Goal: Check status: Check status

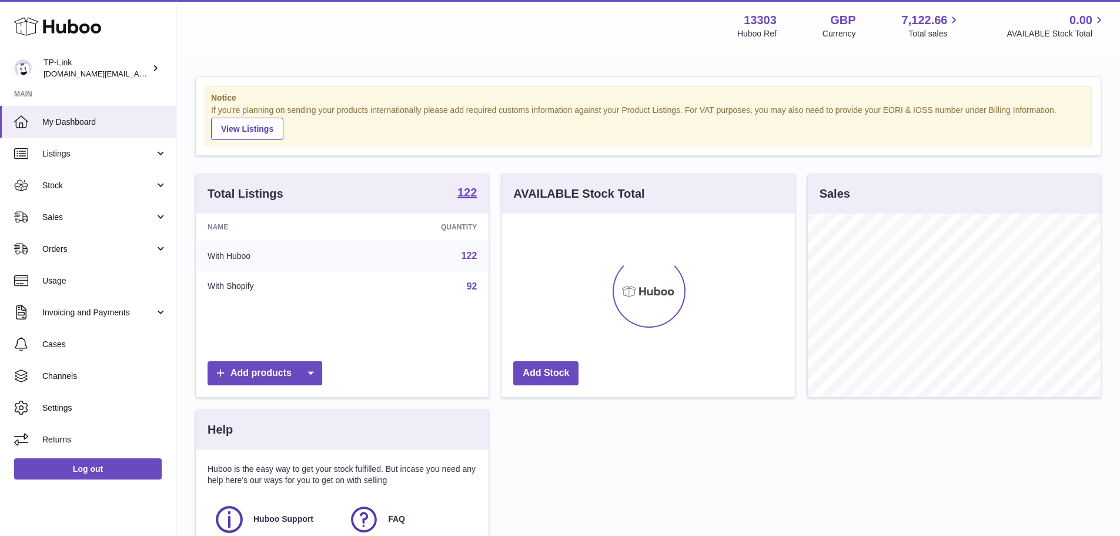
scroll to position [183, 293]
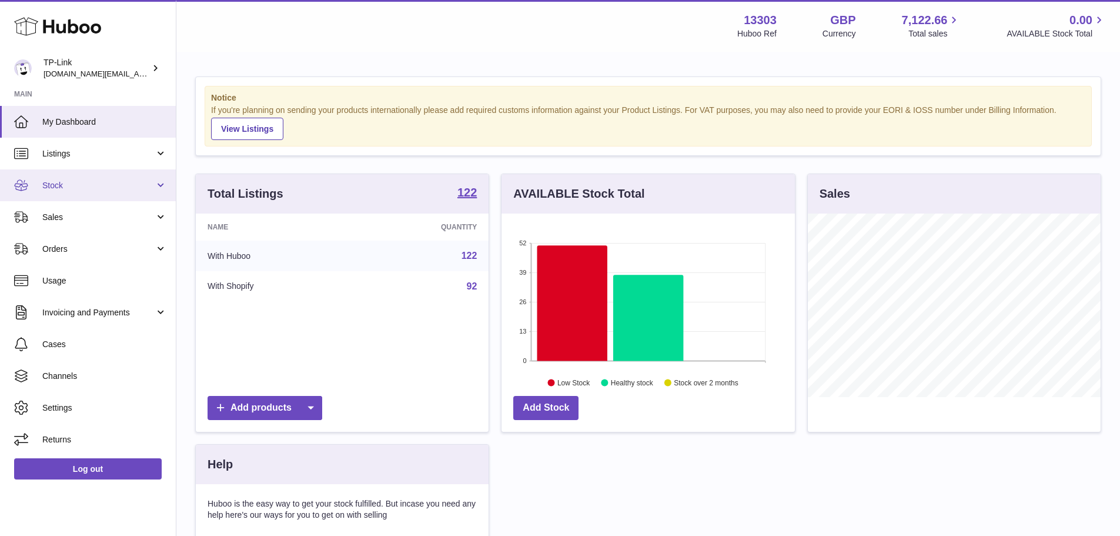
click at [95, 189] on span "Stock" at bounding box center [98, 185] width 112 height 11
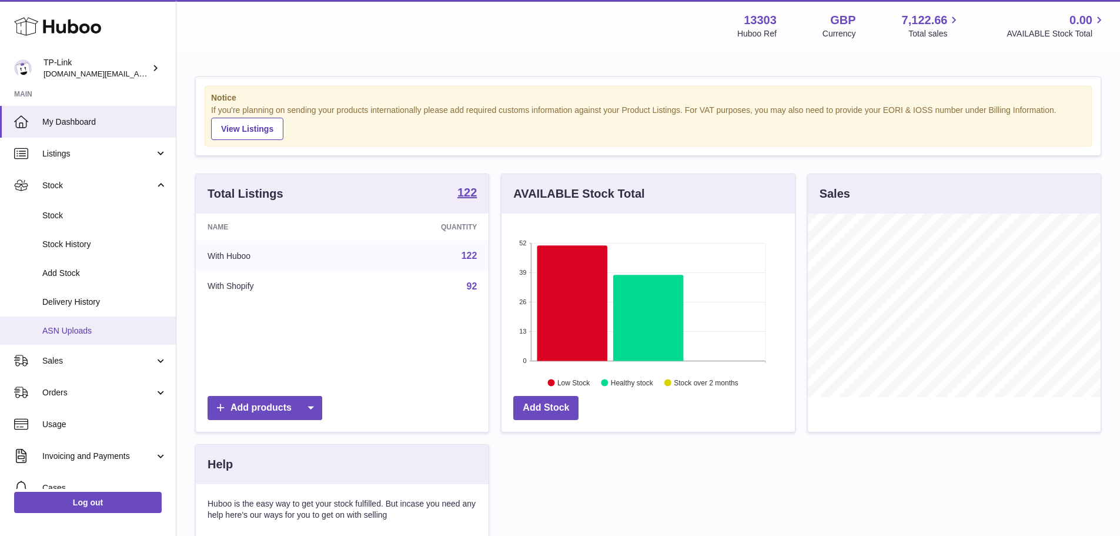
click at [69, 322] on link "ASN Uploads" at bounding box center [88, 330] width 176 height 29
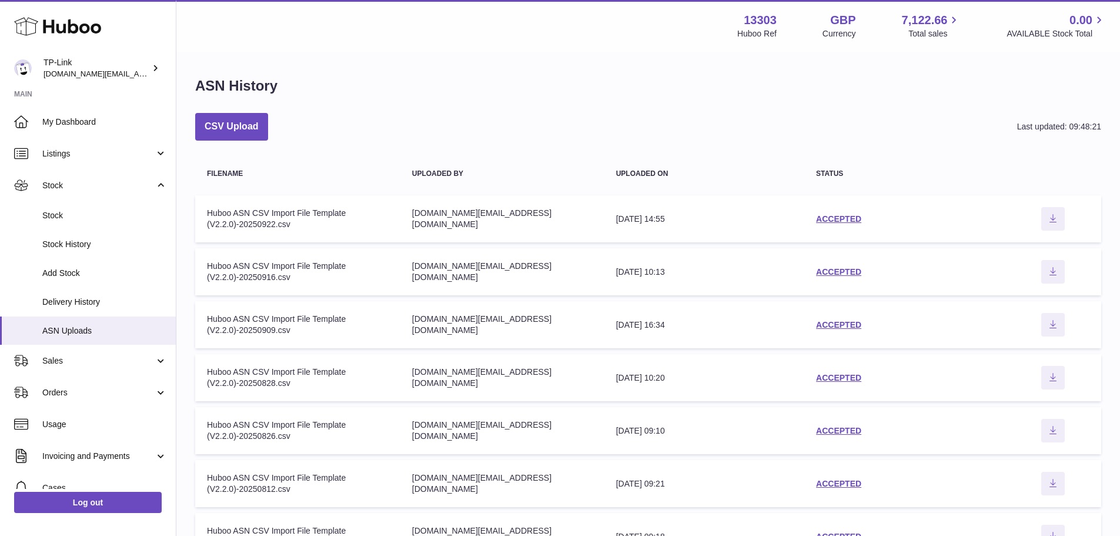
click at [590, 212] on td "Uploaded by purchase.uk@tp-link.com" at bounding box center [502, 218] width 204 height 47
click at [832, 218] on link "ACCEPTED" at bounding box center [838, 218] width 45 height 9
click at [825, 270] on link "ACCEPTED" at bounding box center [838, 271] width 45 height 9
click at [834, 220] on link "ACCEPTED" at bounding box center [838, 218] width 45 height 9
click at [842, 268] on link "ACCEPTED" at bounding box center [838, 271] width 45 height 9
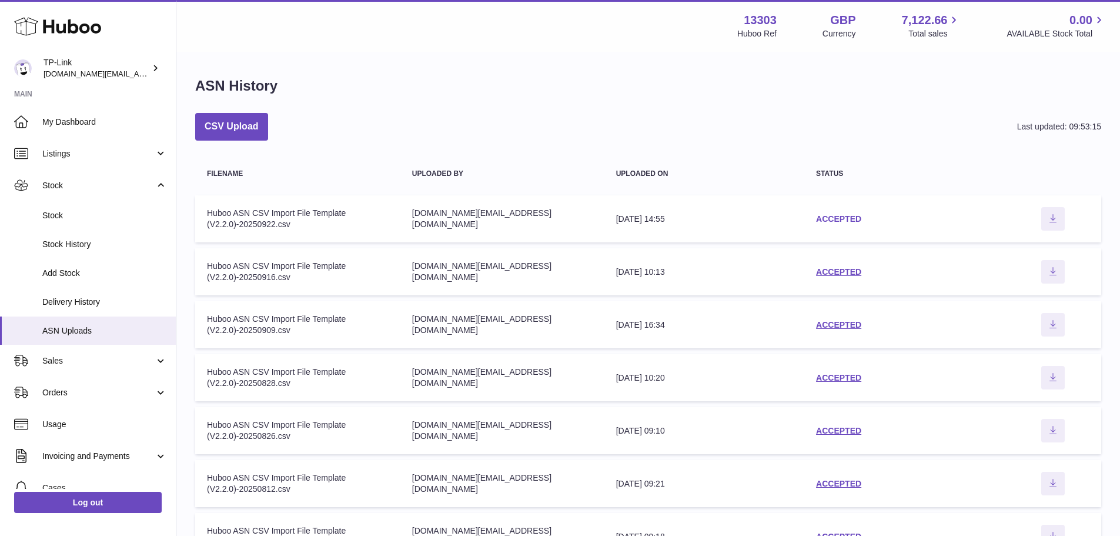
click at [835, 214] on link "ACCEPTED" at bounding box center [838, 218] width 45 height 9
click at [831, 224] on div "ACCEPTED" at bounding box center [904, 218] width 177 height 11
click at [832, 222] on link "ACCEPTED" at bounding box center [838, 218] width 45 height 9
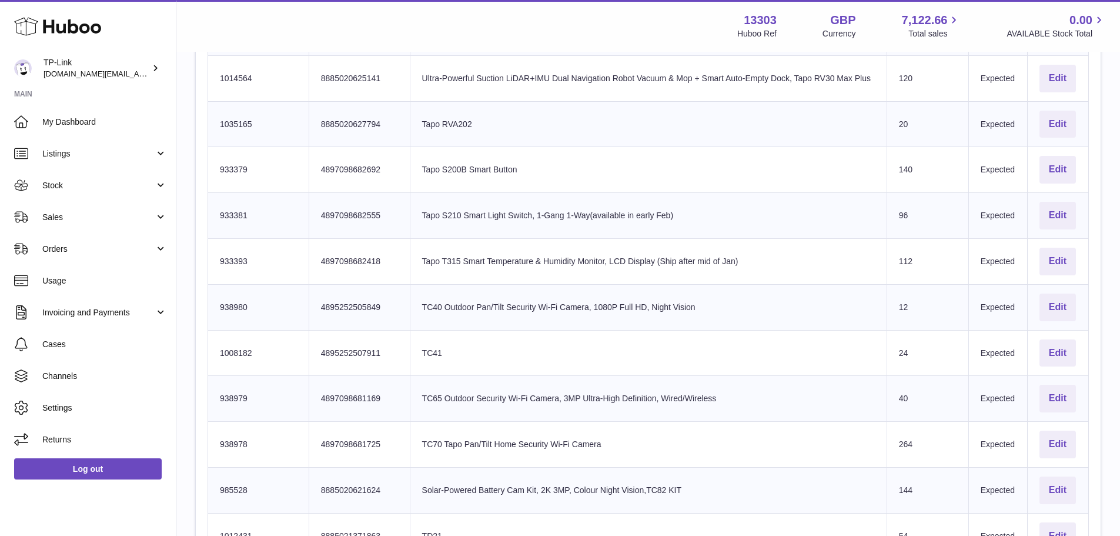
scroll to position [2343, 0]
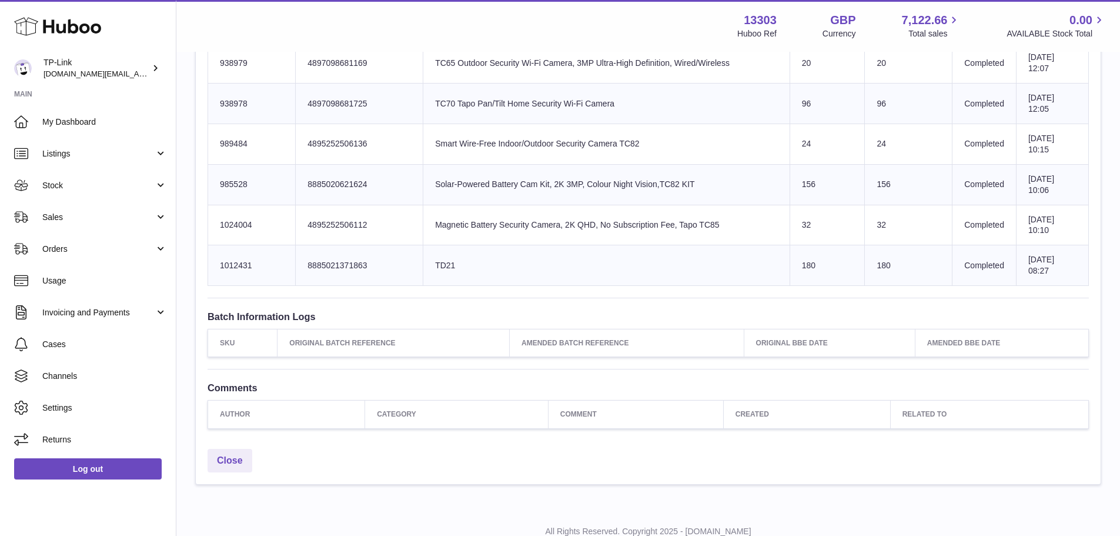
scroll to position [3018, 0]
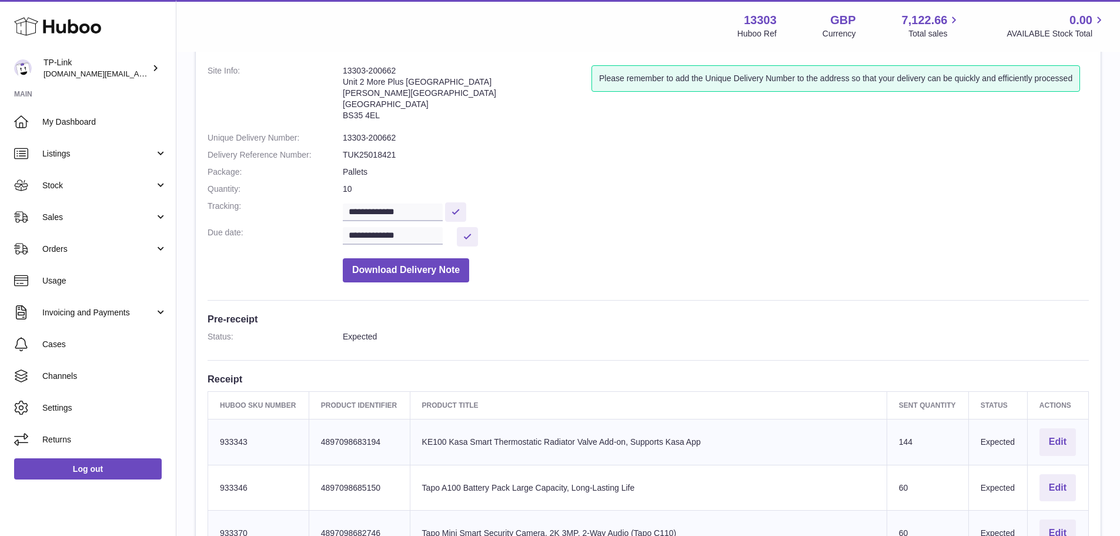
scroll to position [59, 0]
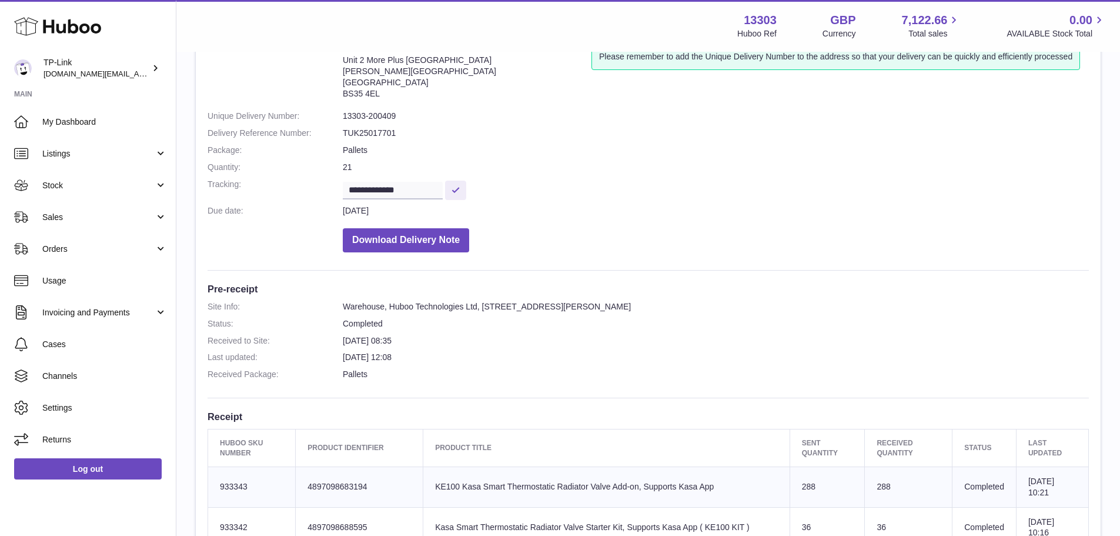
scroll to position [235, 0]
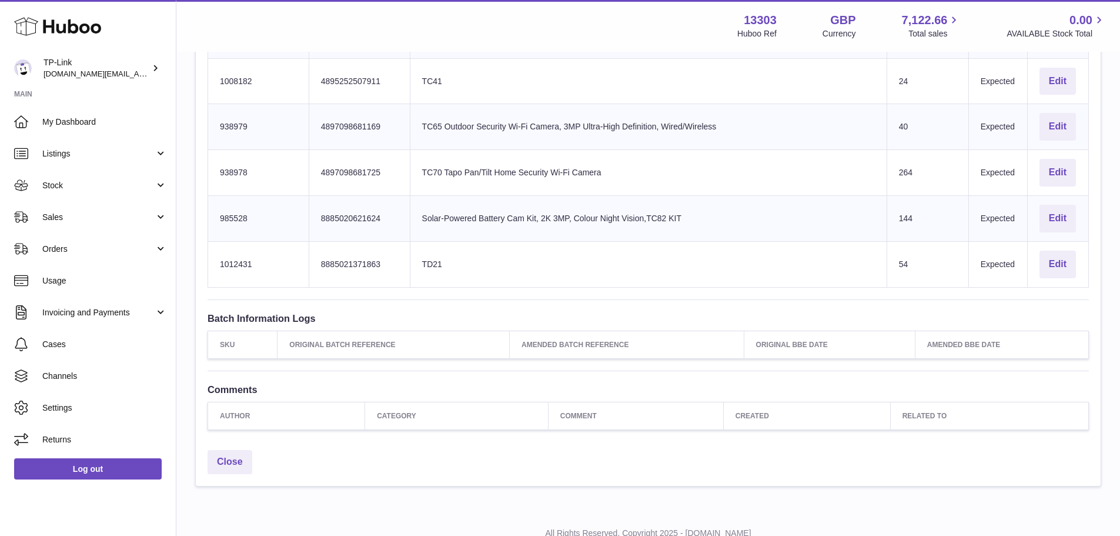
scroll to position [2343, 0]
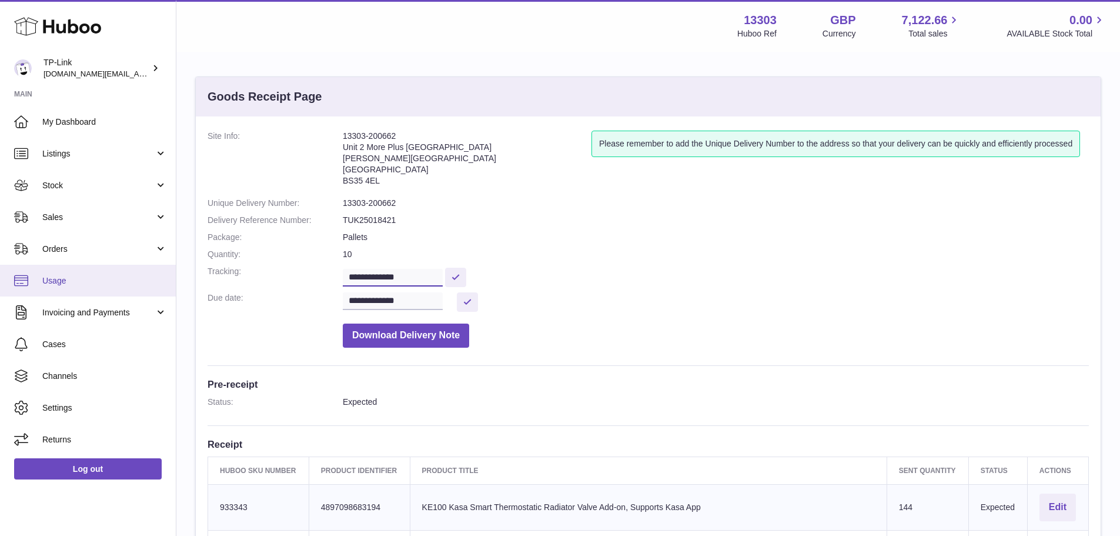
drag, startPoint x: 439, startPoint y: 279, endPoint x: 172, endPoint y: 272, distance: 267.6
